Goal: Find specific page/section: Find specific page/section

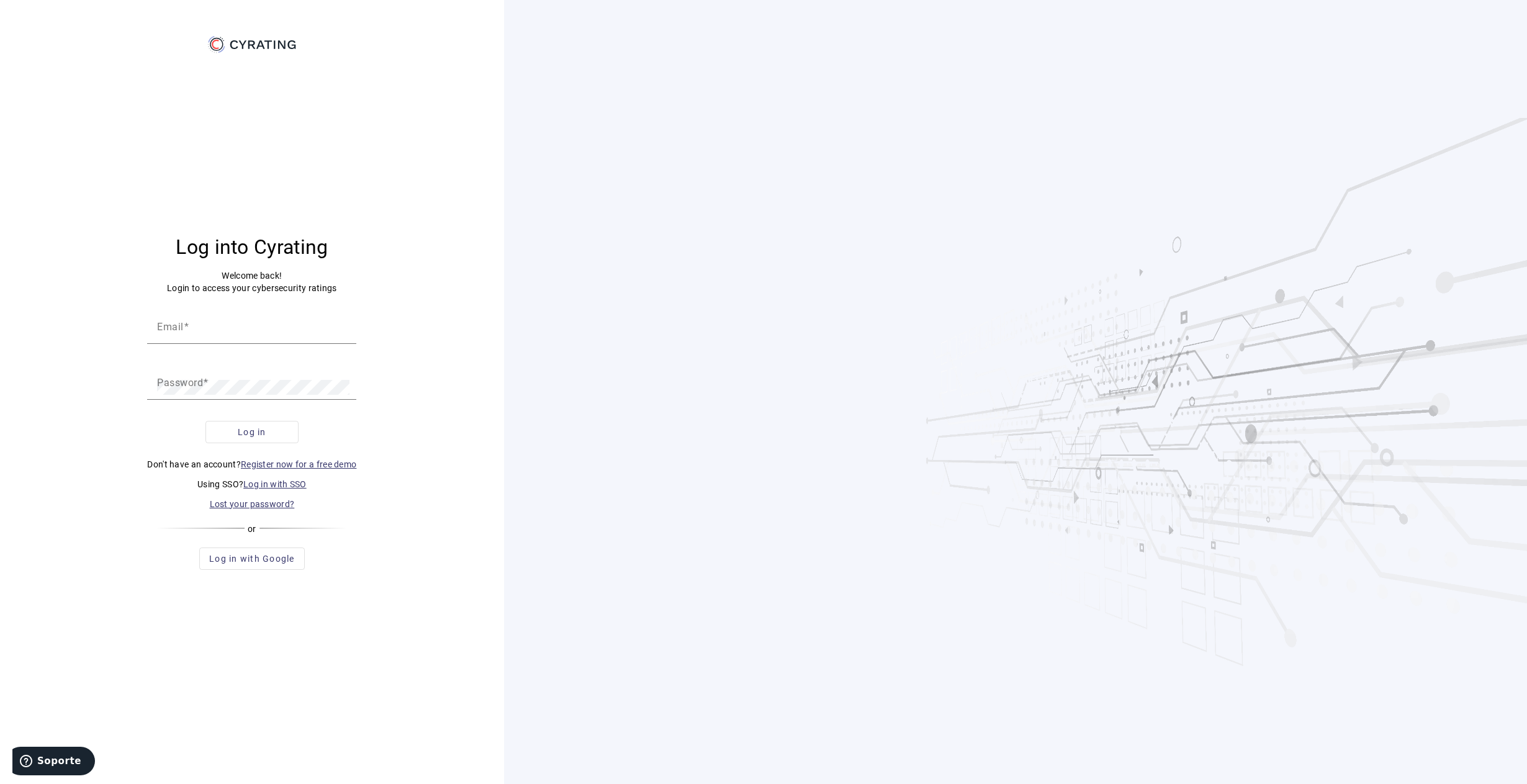
click at [255, 482] on link "Log in with SSO" at bounding box center [274, 484] width 63 height 10
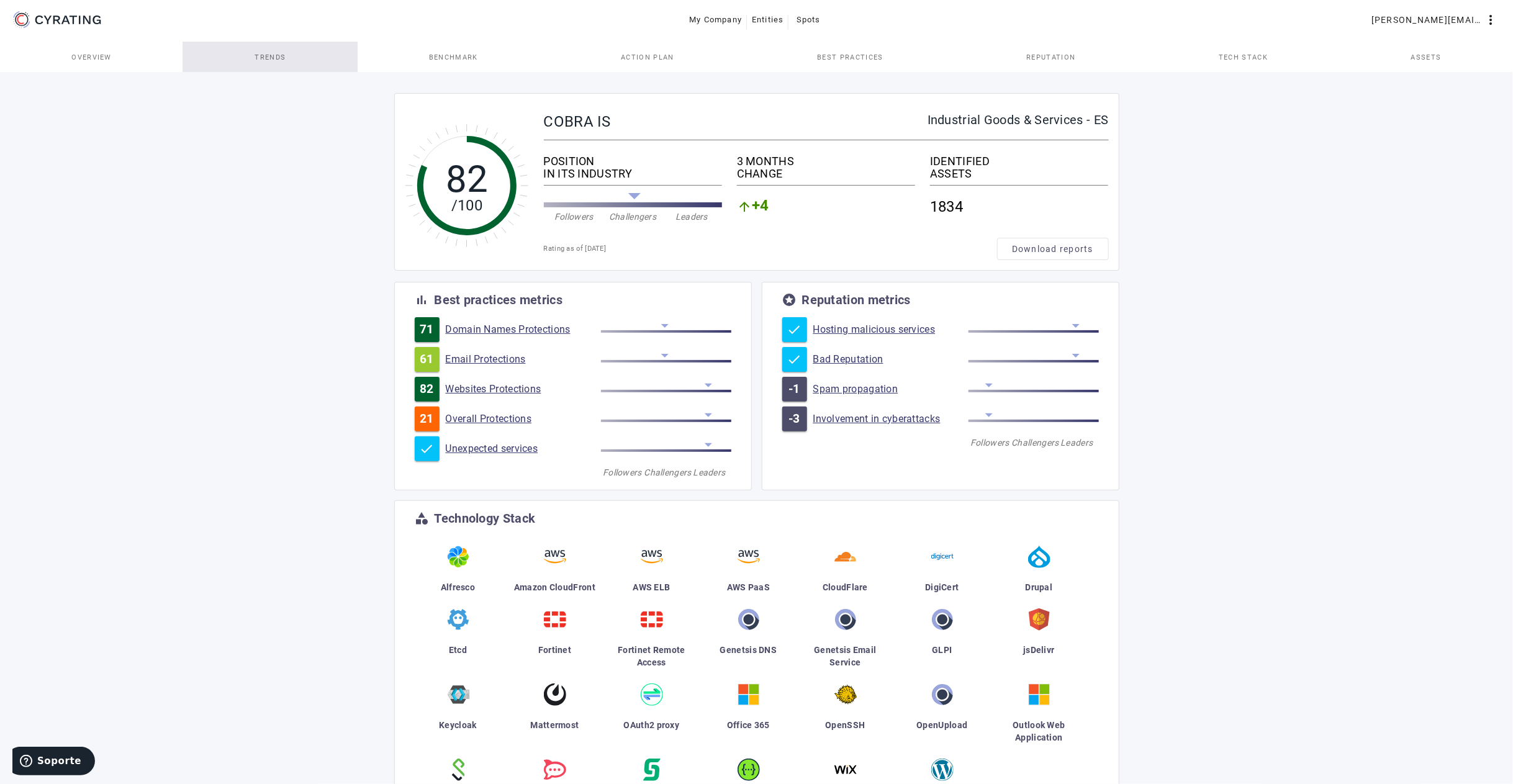
click at [259, 54] on span "Trends" at bounding box center [270, 57] width 31 height 7
